Goal: Task Accomplishment & Management: Manage account settings

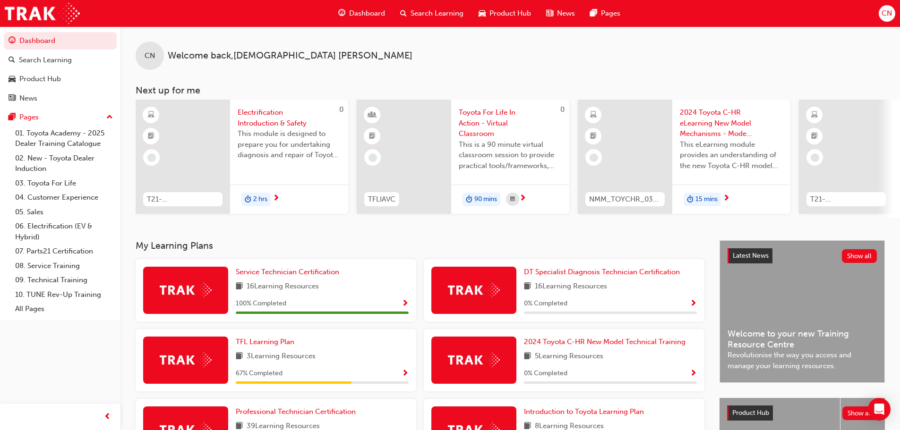
click at [884, 13] on span "CN" at bounding box center [886, 13] width 10 height 11
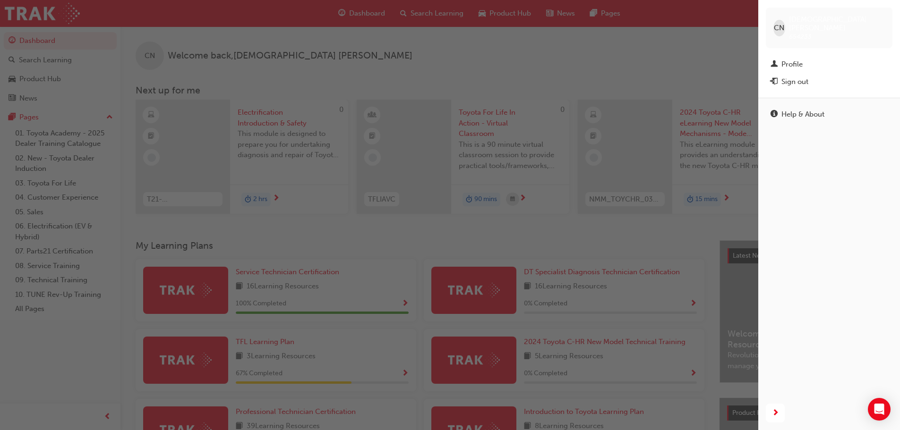
click at [792, 76] on div "Sign out" at bounding box center [794, 81] width 27 height 11
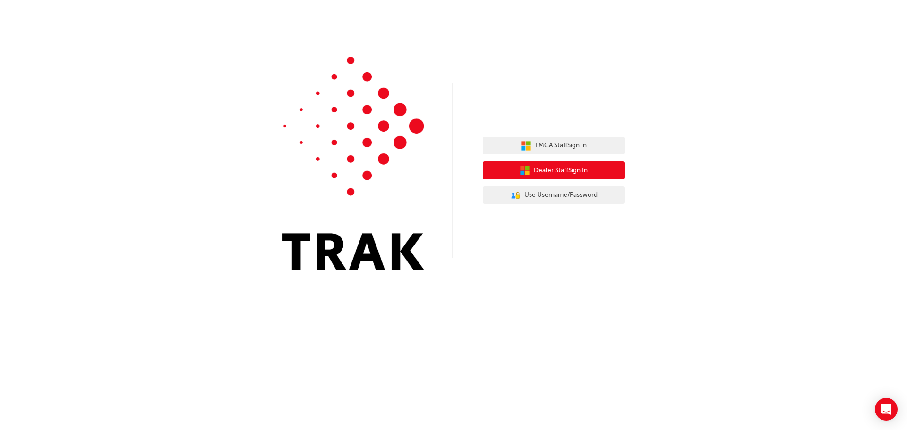
click at [576, 168] on span "Dealer Staff Sign In" at bounding box center [561, 170] width 54 height 11
